Goal: Check status

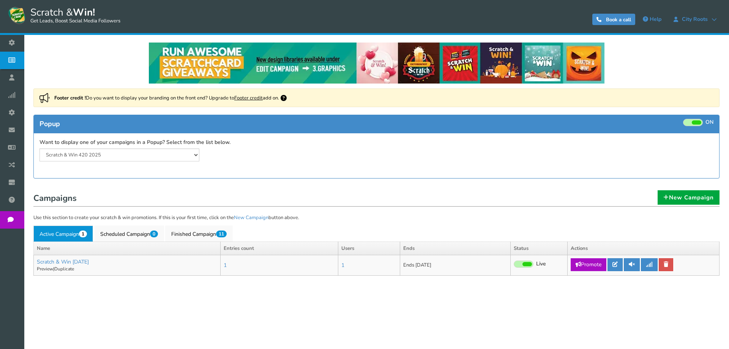
select select "20804"
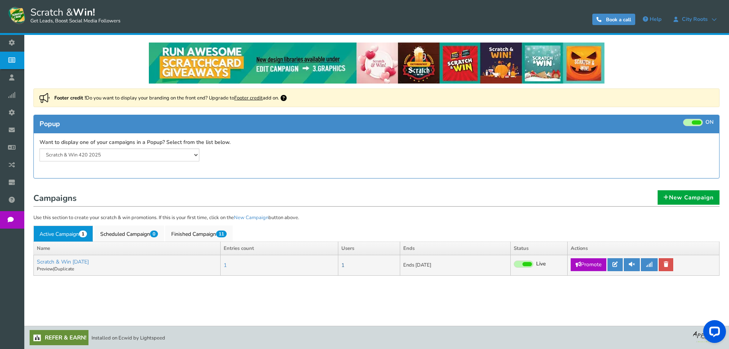
click at [344, 266] on link "1" at bounding box center [342, 265] width 3 height 7
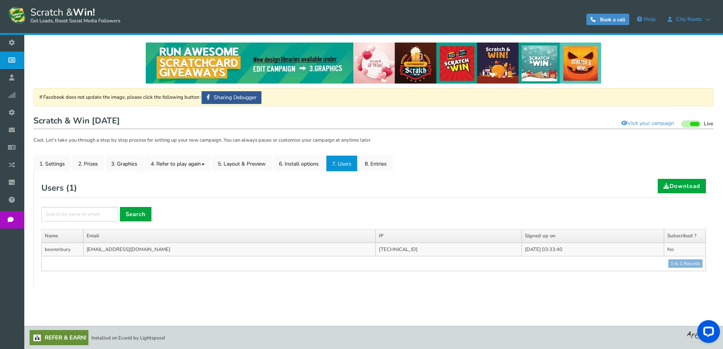
drag, startPoint x: 544, startPoint y: 242, endPoint x: 482, endPoint y: 240, distance: 62.3
click at [482, 240] on table "Name Email IP Signed up on Subscribed ? [GEOGRAPHIC_DATA] [EMAIL_ADDRESS][DOMAI…" at bounding box center [373, 250] width 665 height 42
click at [485, 195] on div "Users ( 1 ) Download" at bounding box center [373, 188] width 665 height 19
click at [382, 168] on link "8. Entries" at bounding box center [376, 163] width 34 height 16
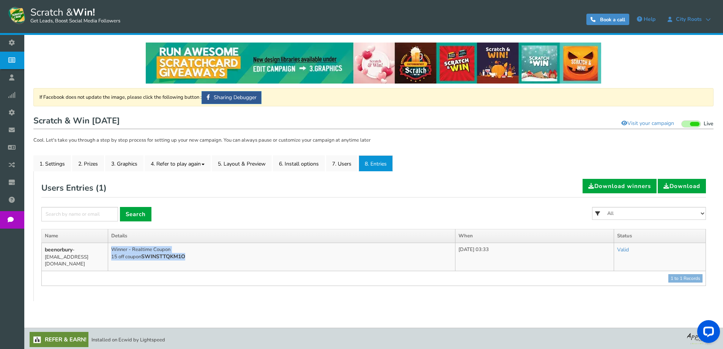
drag, startPoint x: 336, startPoint y: 258, endPoint x: 302, endPoint y: 250, distance: 35.6
click at [302, 250] on td "Winner - Realtime Coupon 15 off coupon SWINSTTQKM1O" at bounding box center [281, 257] width 347 height 28
click at [301, 252] on td "Winner - Realtime Coupon 15 off coupon SWINSTTQKM1O" at bounding box center [281, 257] width 347 height 28
drag, startPoint x: 296, startPoint y: 262, endPoint x: 297, endPoint y: 239, distance: 22.4
click at [297, 239] on table "Name Details When Status beenorbury - [EMAIL_ADDRESS][DOMAIN_NAME] Winner - Rea…" at bounding box center [373, 257] width 665 height 57
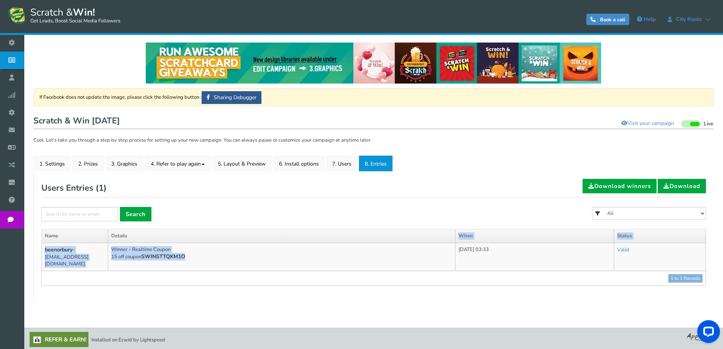
click at [297, 248] on td "Winner - Realtime Coupon 15 off coupon SWINSTTQKM1O" at bounding box center [281, 257] width 347 height 28
